Goal: Check status: Check status

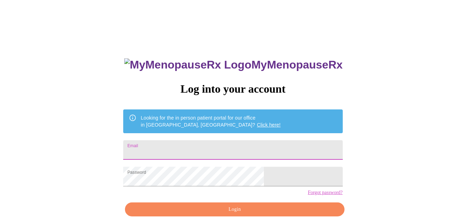
click at [190, 150] on input "Email" at bounding box center [232, 150] width 219 height 20
type input "[EMAIL_ADDRESS][DOMAIN_NAME]"
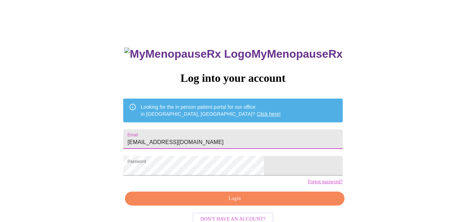
scroll to position [30, 0]
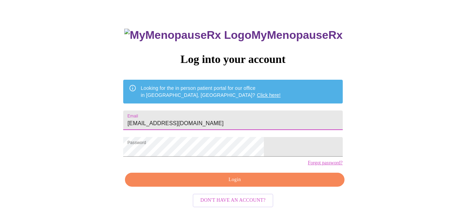
click at [233, 184] on span "Login" at bounding box center [234, 179] width 203 height 9
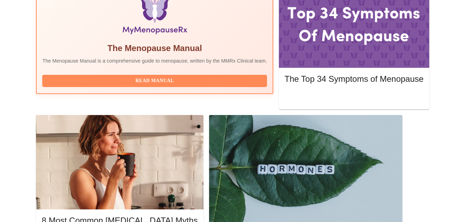
scroll to position [239, 0]
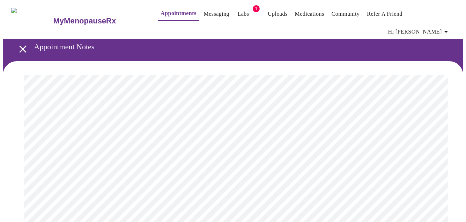
click at [332, 14] on link "Community" at bounding box center [346, 14] width 28 height 10
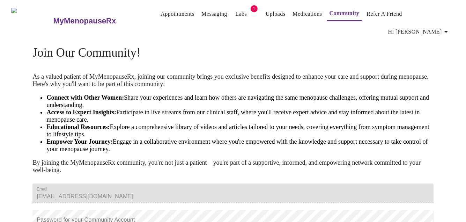
click at [301, 15] on link "Medications" at bounding box center [307, 14] width 29 height 10
